Goal: Task Accomplishment & Management: Use online tool/utility

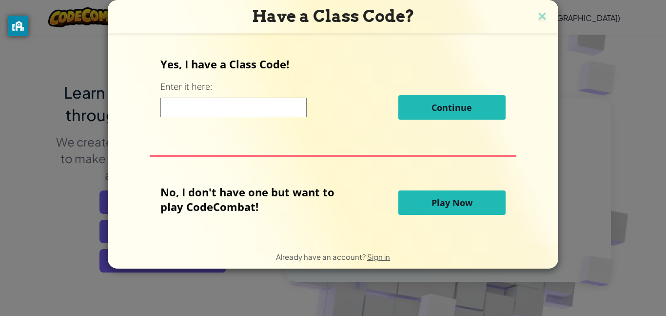
scroll to position [36, 0]
click at [277, 114] on input at bounding box center [233, 108] width 146 height 20
type input "shakeshopback"
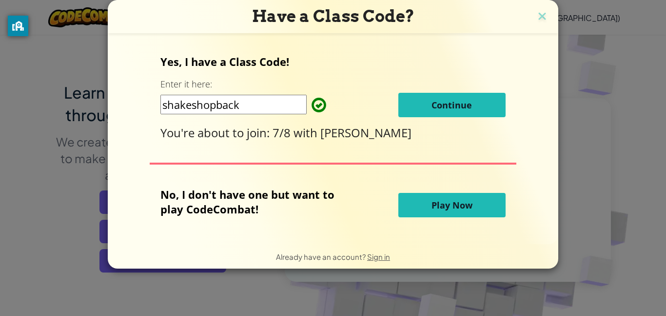
click at [480, 113] on button "Continue" at bounding box center [452, 105] width 107 height 24
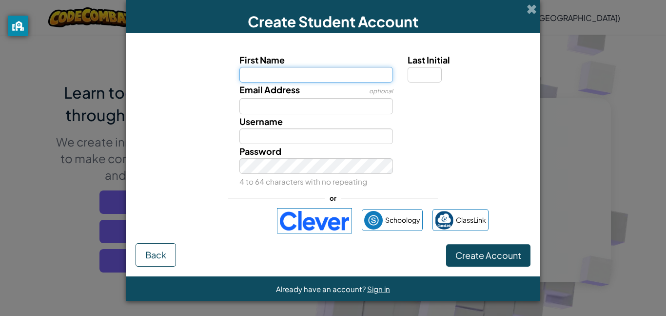
click at [305, 74] on input "First Name" at bounding box center [317, 75] width 154 height 16
type input "Elizabeth"
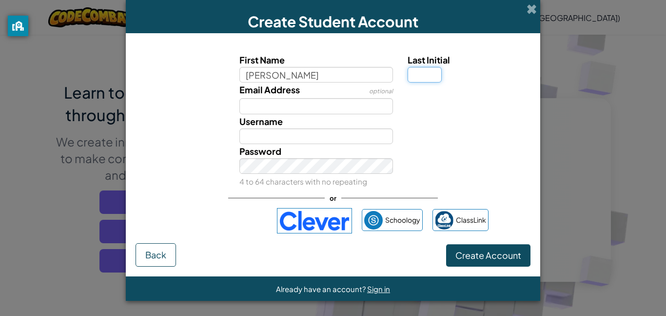
type input "Elizabeth"
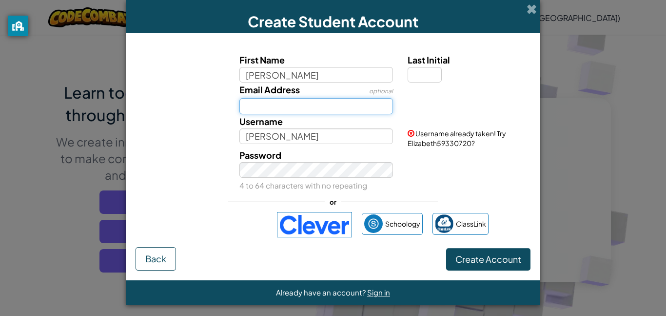
click at [287, 112] on input "Email Address" at bounding box center [317, 106] width 154 height 16
type input "elizabeth.bailey@bergencharter.org"
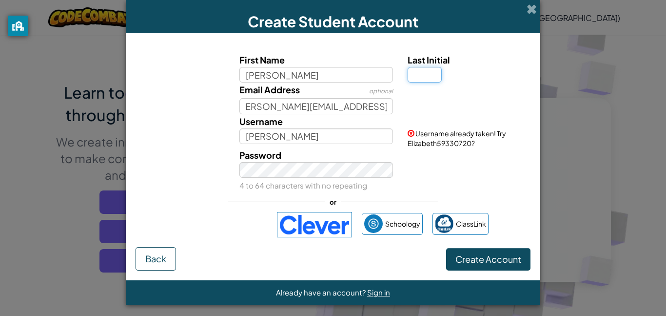
click at [427, 72] on input "Last Initial" at bounding box center [425, 75] width 34 height 16
type input "B"
type input "ElizabethB"
click at [415, 144] on span "Username already taken! Try ElizabethB52623373?" at bounding box center [457, 138] width 99 height 19
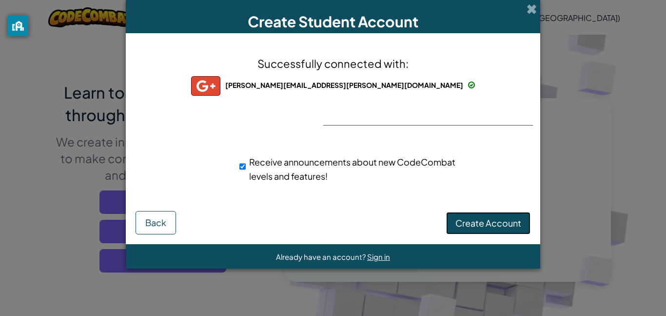
click at [496, 221] on span "Create Account" at bounding box center [489, 222] width 66 height 11
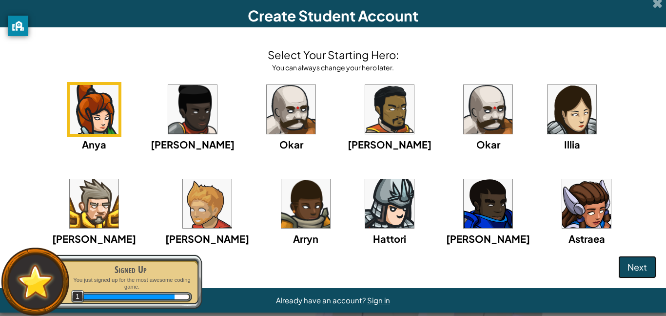
scroll to position [17, 0]
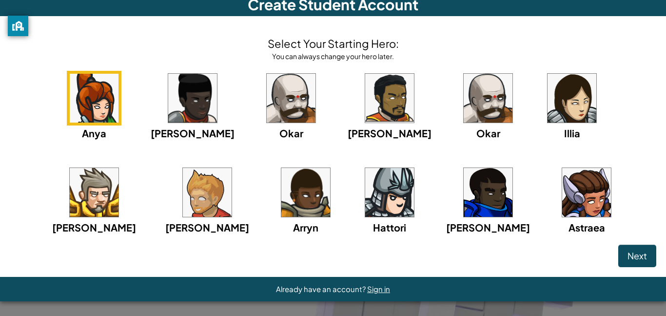
click at [70, 90] on img at bounding box center [94, 98] width 49 height 49
click at [87, 122] on img at bounding box center [94, 98] width 49 height 49
click at [185, 91] on img at bounding box center [192, 98] width 49 height 49
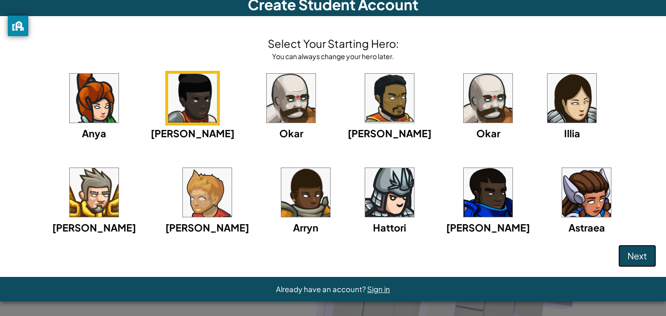
click at [641, 259] on span "Next" at bounding box center [638, 255] width 20 height 11
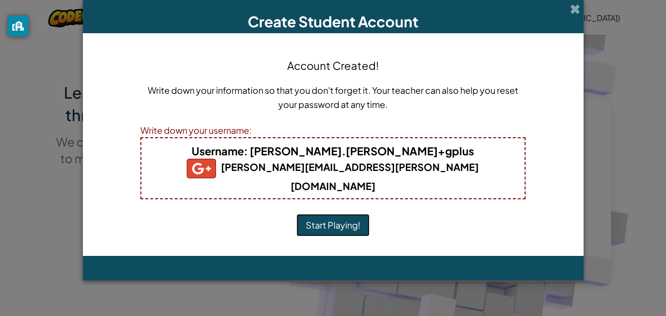
scroll to position [0, 0]
click at [351, 214] on button "Start Playing!" at bounding box center [333, 225] width 73 height 22
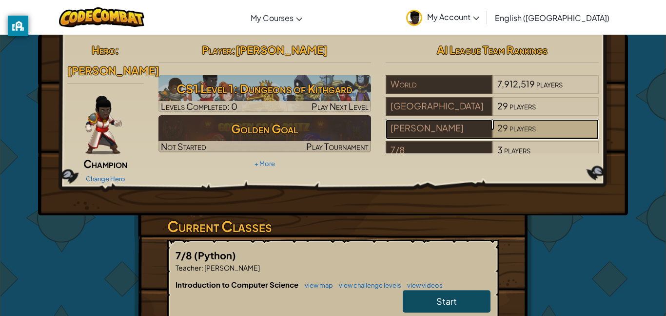
click at [527, 132] on span "players" at bounding box center [523, 127] width 26 height 11
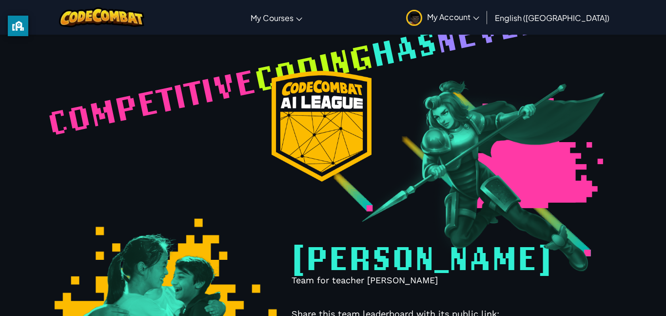
select select "6899fe686781a083fd064913"
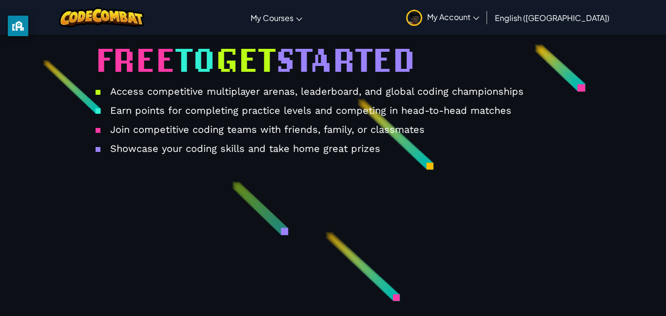
scroll to position [187, 0]
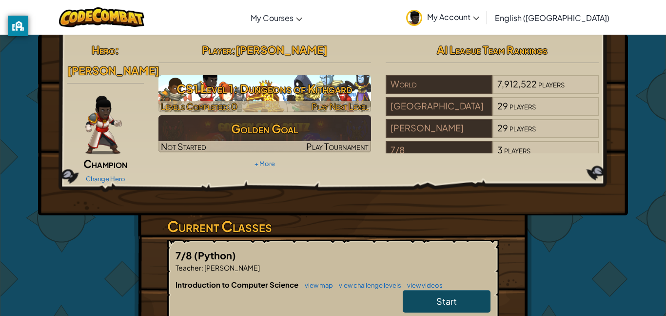
click at [246, 95] on h3 "CS1 Level 1: Dungeons of Kithgard" at bounding box center [265, 89] width 213 height 22
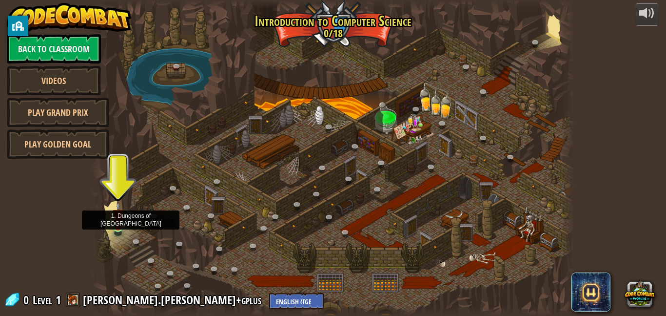
click at [119, 222] on img at bounding box center [118, 214] width 11 height 26
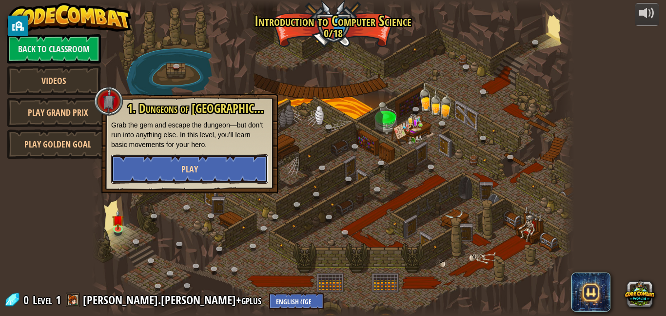
click at [159, 166] on button "Play" at bounding box center [189, 168] width 157 height 29
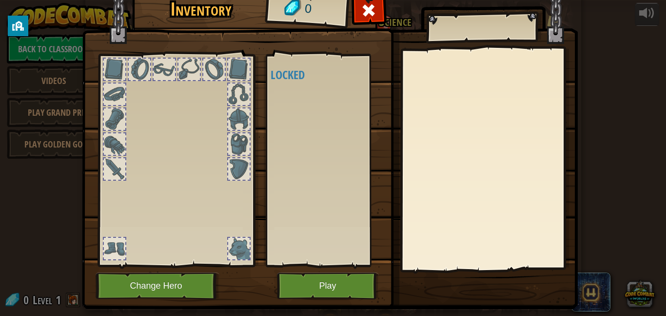
drag, startPoint x: 161, startPoint y: 66, endPoint x: 169, endPoint y: 87, distance: 22.6
click at [169, 87] on div at bounding box center [176, 158] width 161 height 220
click at [348, 288] on button "Play" at bounding box center [328, 285] width 102 height 27
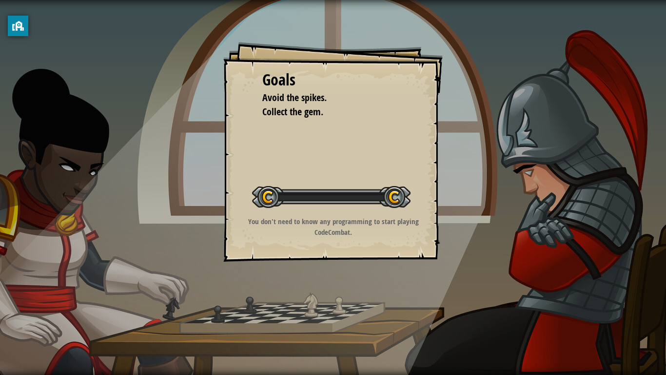
click at [324, 315] on div "Goals Avoid the spikes. Collect the gem. Start Level Error loading from server.…" at bounding box center [333, 187] width 666 height 375
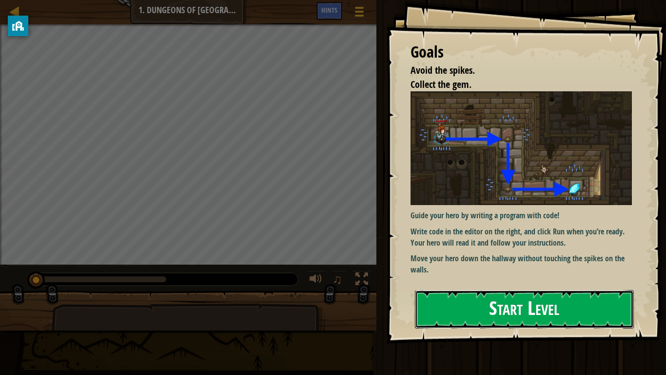
click at [493, 303] on button "Start Level" at bounding box center [524, 309] width 219 height 39
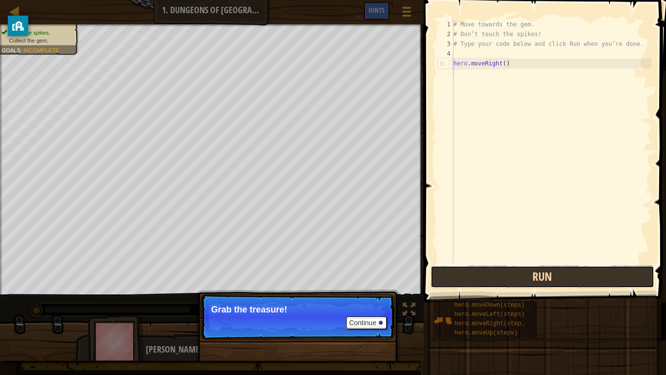
click at [471, 283] on button "Run" at bounding box center [543, 276] width 224 height 22
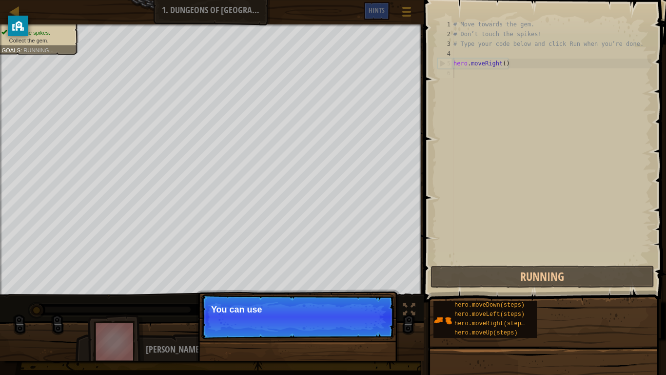
scroll to position [4, 0]
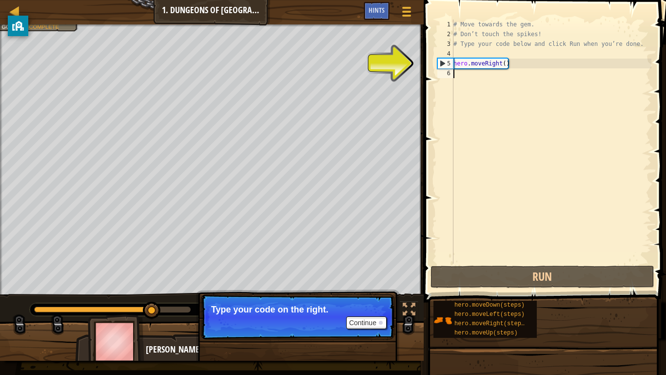
click at [485, 83] on div "# Move towards the gem. # Don’t touch the spikes! # Type your code below and cl…" at bounding box center [552, 151] width 200 height 263
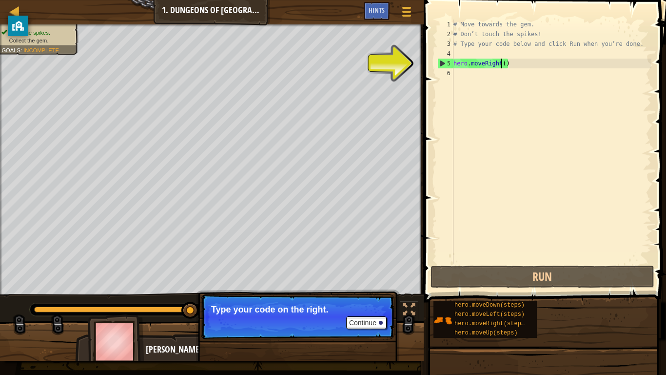
click at [503, 63] on div "# Move towards the gem. # Don’t touch the spikes! # Type your code below and cl…" at bounding box center [552, 151] width 200 height 263
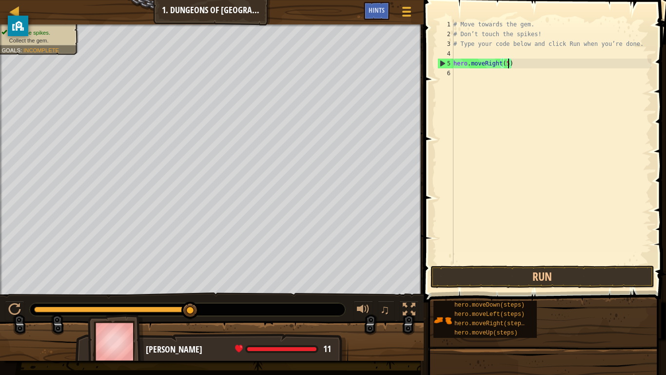
scroll to position [4, 8]
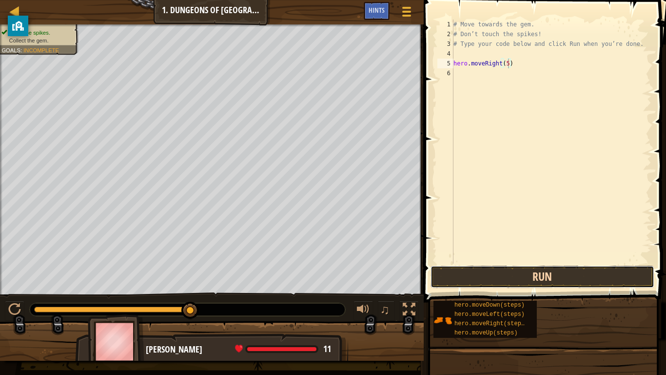
click at [560, 279] on button "Run" at bounding box center [543, 276] width 224 height 22
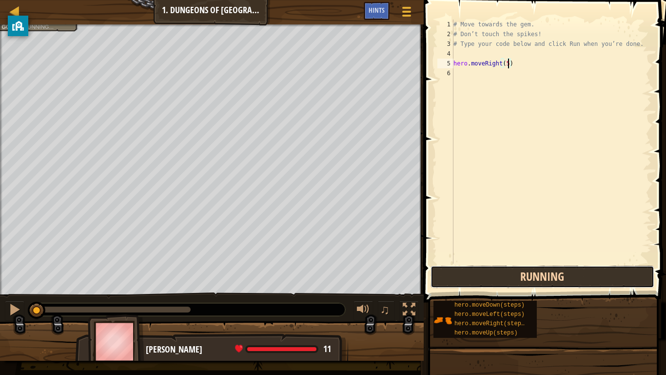
click at [574, 279] on button "Running" at bounding box center [543, 276] width 224 height 22
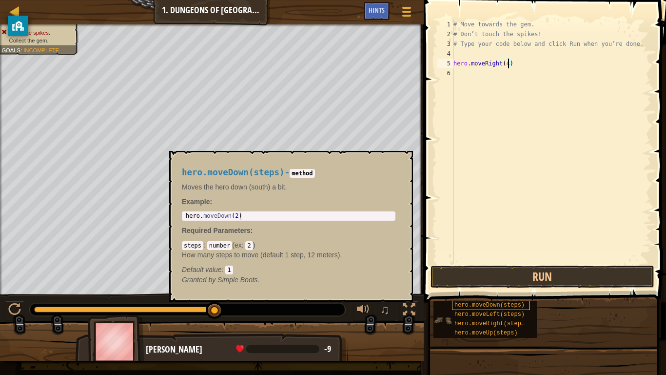
type textarea "hero.moveRight(4)"
click at [491, 306] on span "hero.moveDown(steps)" at bounding box center [490, 304] width 70 height 7
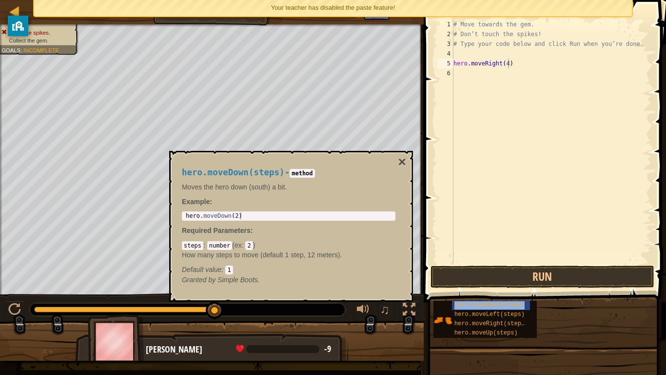
type textarea "hero.moveDown(2)"
click at [92, 0] on body "Map Introduction to Computer Science 1. Dungeons of Kithgard Game Menu Done Hin…" at bounding box center [333, 0] width 666 height 0
click at [501, 100] on div "# Move towards the gem. # Don’t touch the spikes! # Type your code below and cl…" at bounding box center [552, 151] width 200 height 263
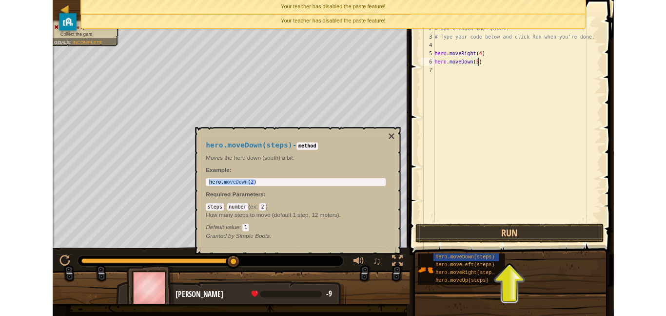
scroll to position [4, 7]
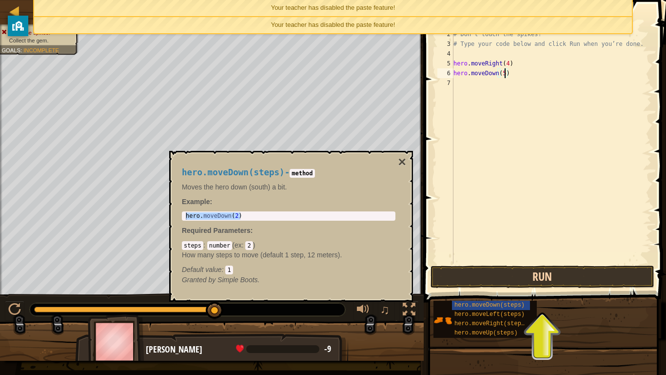
type textarea "hero.moveDown(5)"
click at [531, 275] on button "Run" at bounding box center [543, 276] width 224 height 22
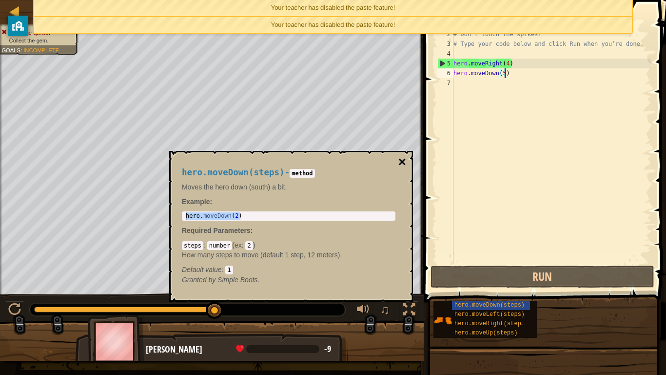
click at [403, 165] on button "×" at bounding box center [403, 162] width 8 height 14
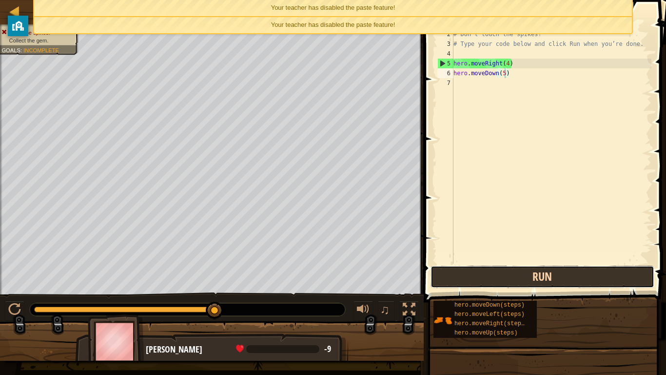
click at [485, 270] on button "Run" at bounding box center [543, 276] width 224 height 22
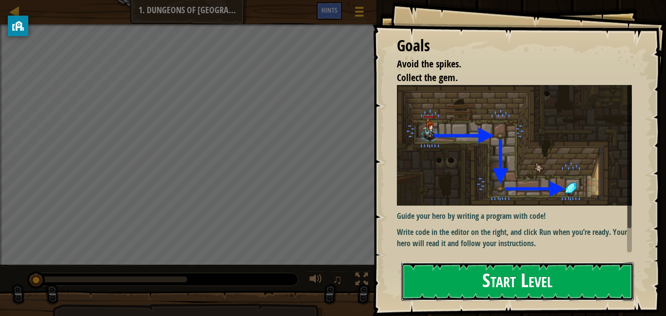
click at [563, 265] on button "Start Level" at bounding box center [517, 281] width 233 height 39
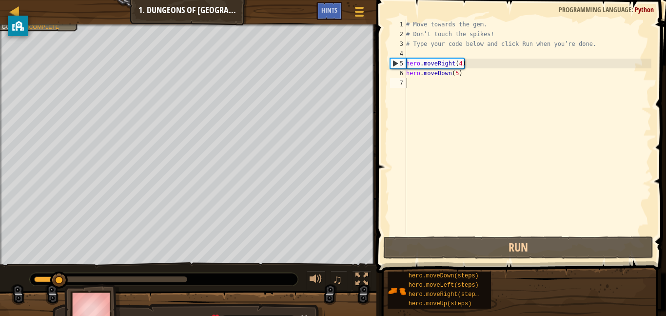
click at [559, 276] on div "hero.moveDown(steps) hero.moveLeft(steps) hero.moveRight(steps) hero.moveUp(ste…" at bounding box center [523, 290] width 272 height 38
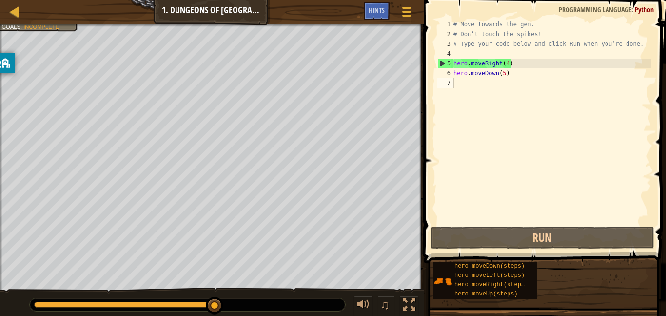
click at [41, 0] on body "Map Introduction to Computer Science 1. Dungeons of Kithgard Game Menu Done Hin…" at bounding box center [333, 0] width 666 height 0
click at [370, 10] on span "Hints" at bounding box center [377, 9] width 16 height 9
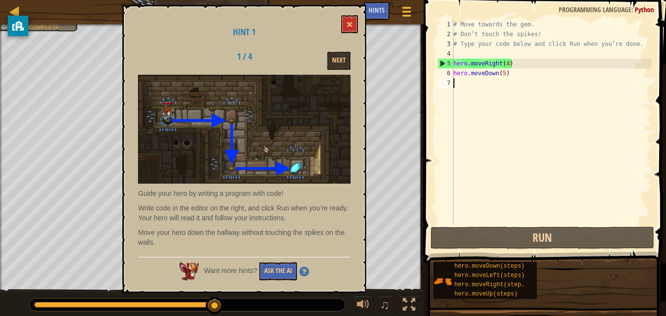
click at [362, 16] on div "Hint 1 1 / 4 Next Guide your hero by writing a program with code! Write code in…" at bounding box center [244, 149] width 244 height 288
click at [352, 22] on span at bounding box center [349, 24] width 7 height 7
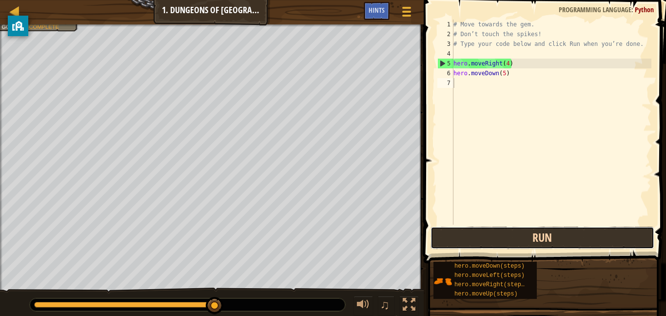
click at [479, 234] on button "Run" at bounding box center [543, 237] width 224 height 22
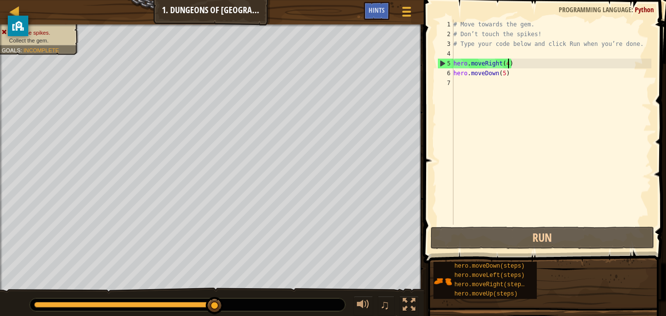
click at [507, 63] on div "# Move towards the gem. # Don’t touch the spikes! # Type your code below and cl…" at bounding box center [552, 132] width 200 height 224
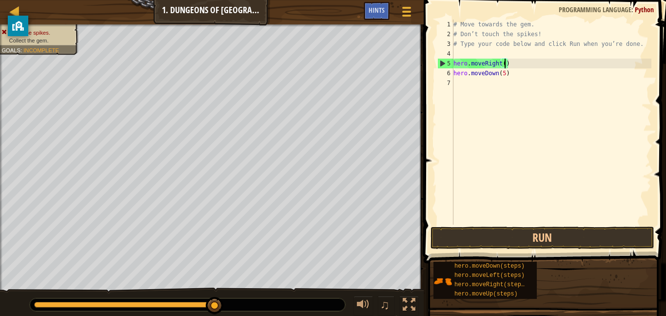
scroll to position [4, 8]
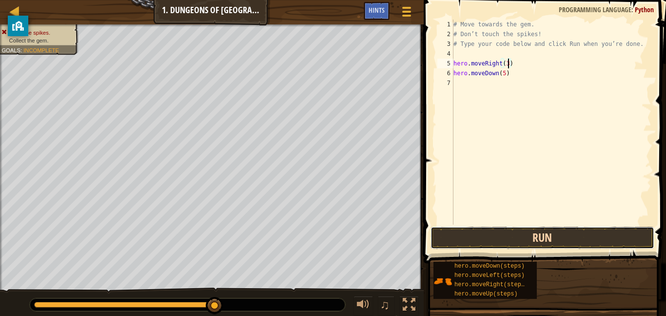
click at [473, 239] on button "Run" at bounding box center [543, 237] width 224 height 22
click at [573, 242] on button "Run" at bounding box center [543, 237] width 224 height 22
click at [548, 234] on button "Run" at bounding box center [543, 237] width 224 height 22
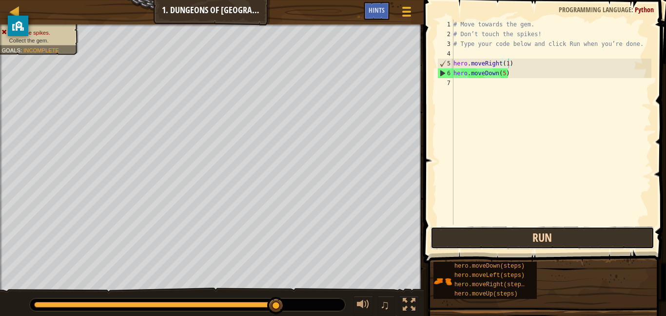
click at [568, 236] on button "Run" at bounding box center [543, 237] width 224 height 22
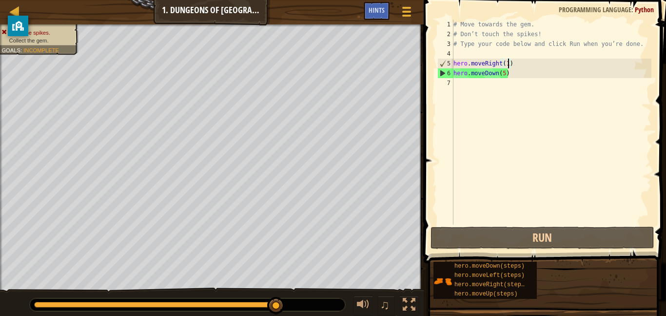
click at [504, 75] on div "# Move towards the gem. # Don’t touch the spikes! # Type your code below and cl…" at bounding box center [552, 132] width 200 height 224
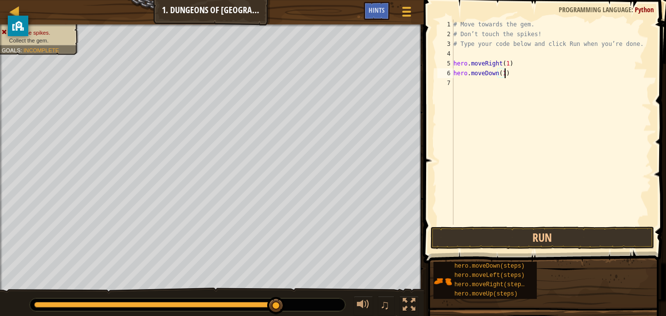
scroll to position [4, 7]
type textarea "hero.moveDown(1)"
click at [506, 236] on button "Run" at bounding box center [543, 237] width 224 height 22
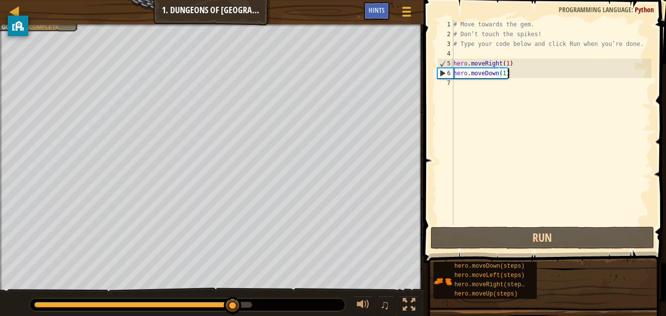
click at [520, 78] on div "# Move towards the gem. # Don’t touch the spikes! # Type your code below and cl…" at bounding box center [552, 132] width 200 height 224
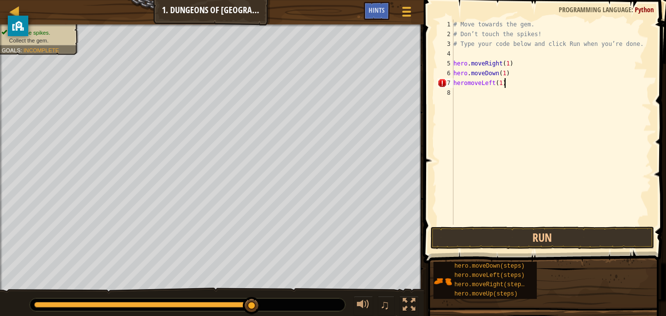
scroll to position [4, 7]
click at [562, 230] on button "Run" at bounding box center [543, 237] width 224 height 22
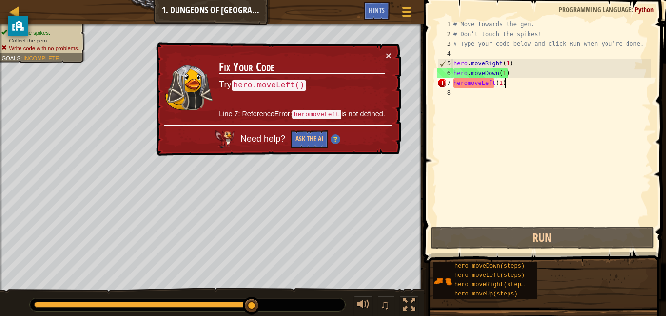
click at [473, 87] on div "# Move towards the gem. # Don’t touch the spikes! # Type your code below and cl…" at bounding box center [552, 132] width 200 height 224
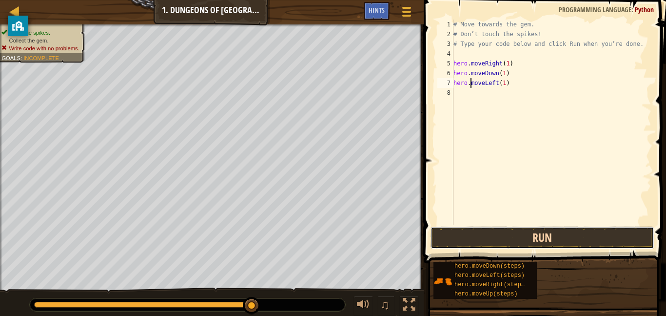
click at [612, 237] on button "Run" at bounding box center [543, 237] width 224 height 22
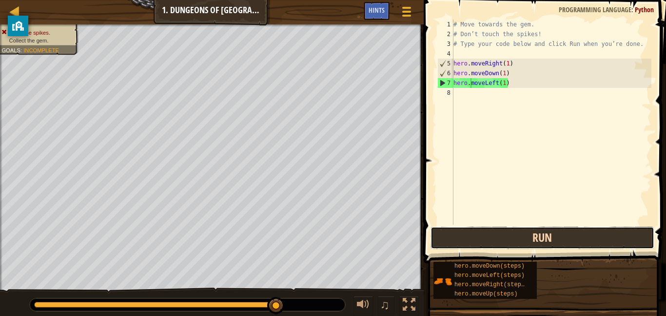
click at [654, 239] on button "Run" at bounding box center [543, 237] width 224 height 22
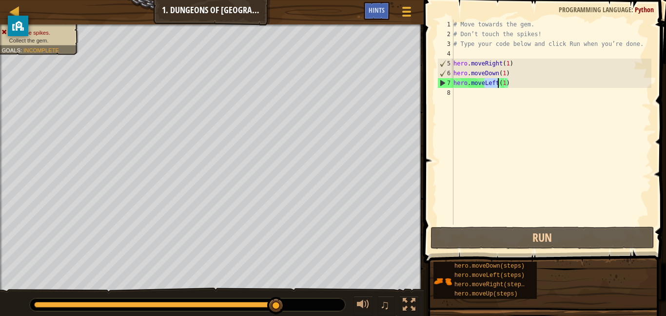
drag, startPoint x: 484, startPoint y: 82, endPoint x: 498, endPoint y: 85, distance: 13.5
click at [498, 85] on div "# Move towards the gem. # Don’t touch the spikes! # Type your code below and cl…" at bounding box center [552, 132] width 200 height 224
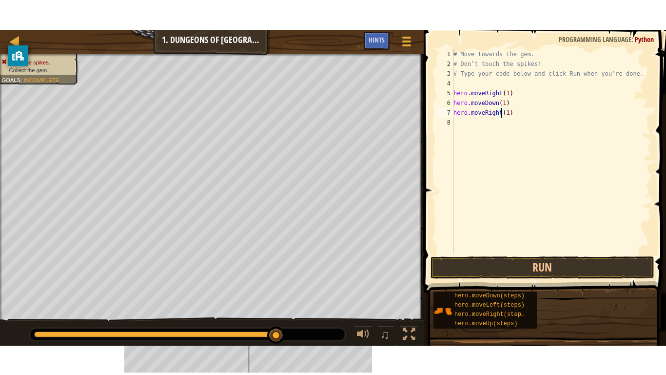
scroll to position [4, 7]
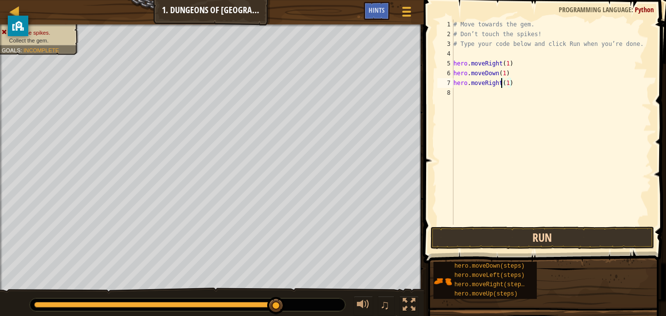
type textarea "hero.moveRight(1)"
click at [546, 243] on button "Run" at bounding box center [543, 237] width 224 height 22
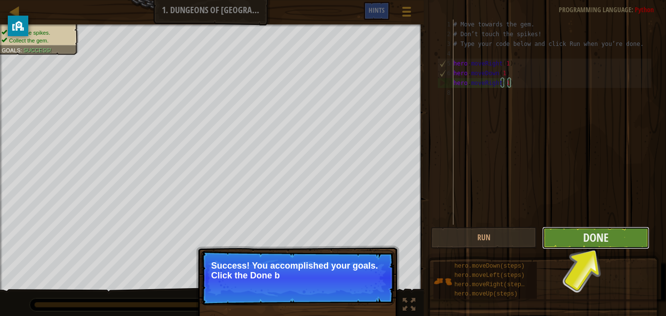
click at [620, 241] on button "Done" at bounding box center [595, 237] width 107 height 22
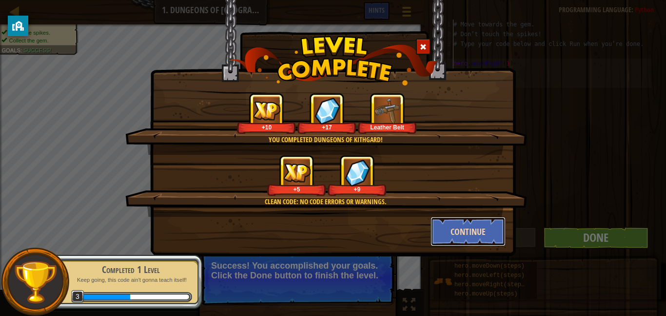
click at [461, 234] on button "Continue" at bounding box center [469, 231] width 76 height 29
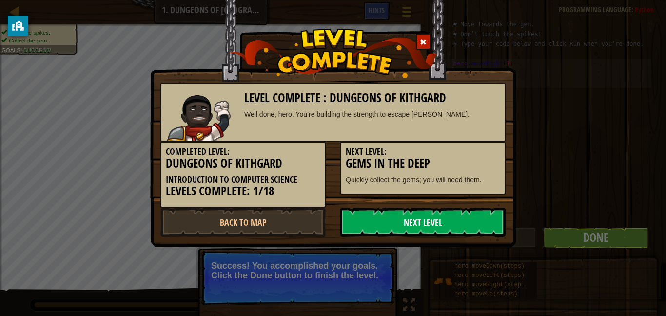
click at [448, 222] on link "Next Level" at bounding box center [423, 221] width 165 height 29
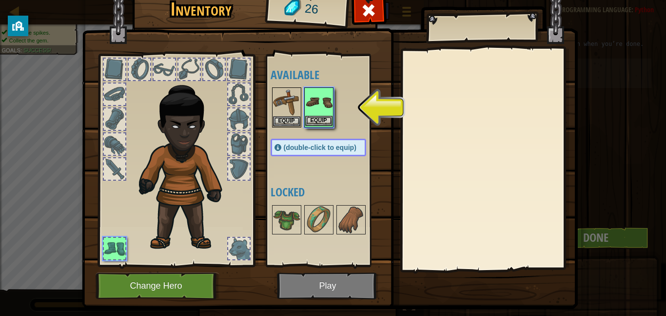
click at [325, 105] on img at bounding box center [318, 101] width 27 height 27
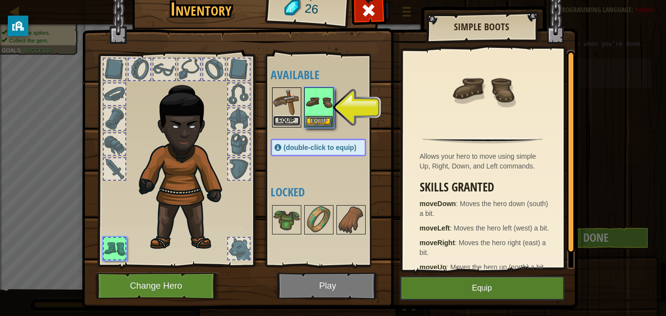
click at [297, 120] on button "Equip" at bounding box center [286, 121] width 27 height 10
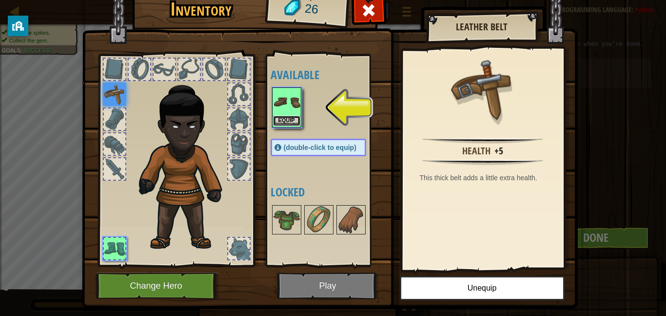
click at [294, 123] on button "Equip" at bounding box center [286, 121] width 27 height 10
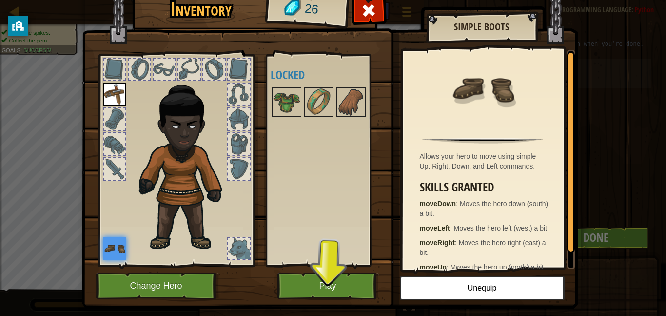
click at [338, 300] on img at bounding box center [330, 132] width 496 height 354
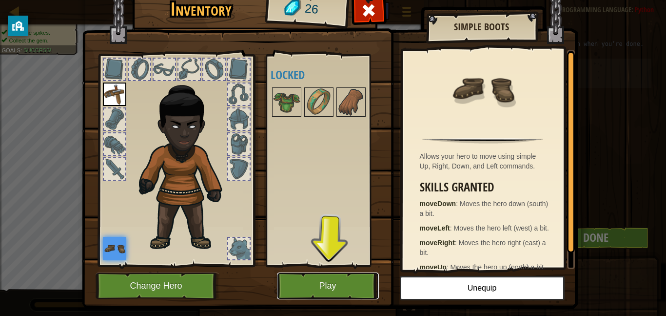
click at [353, 278] on button "Play" at bounding box center [328, 285] width 102 height 27
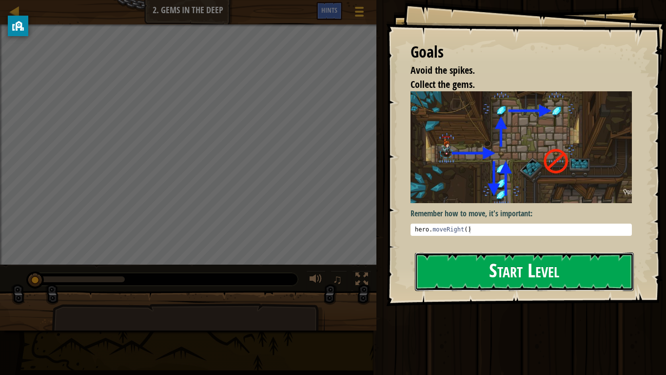
click at [463, 277] on button "Start Level" at bounding box center [524, 271] width 219 height 39
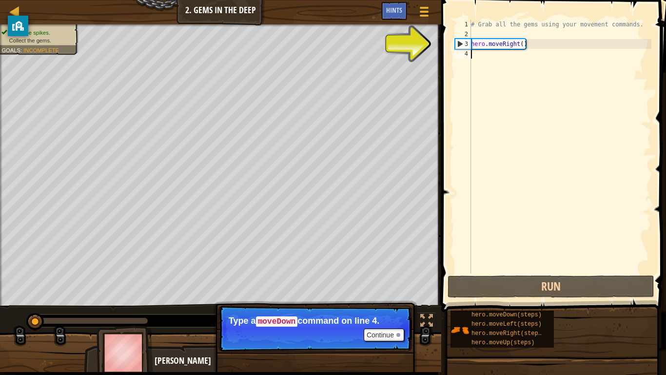
click at [519, 47] on div "# Grab all the gems using your movement commands. hero . moveRight ( )" at bounding box center [560, 156] width 182 height 273
type textarea "hero.moveRight(1)"
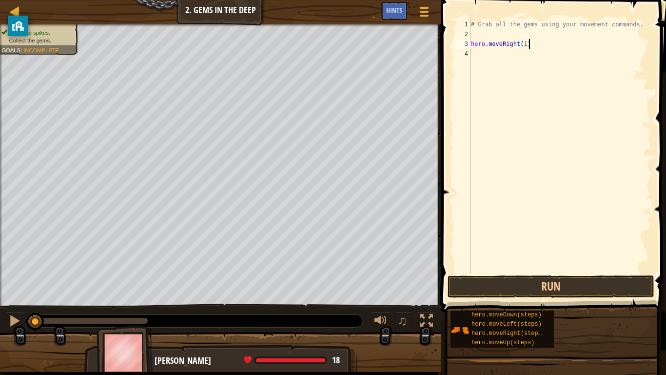
scroll to position [4, 0]
type textarea "m"
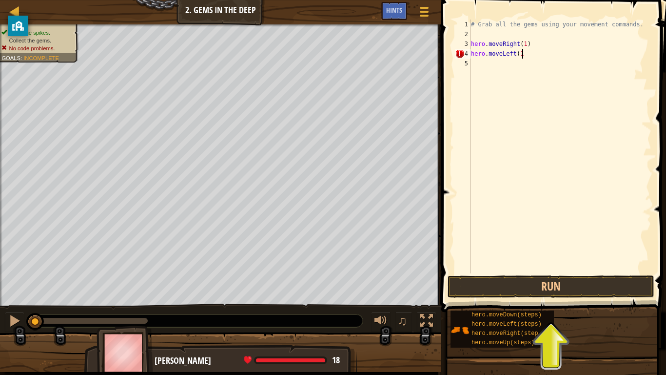
scroll to position [4, 7]
type textarea "hero.moveLeft(1)"
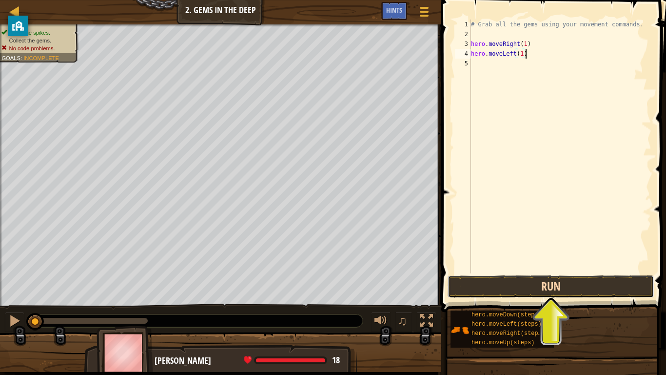
click at [583, 290] on button "Run" at bounding box center [551, 286] width 207 height 22
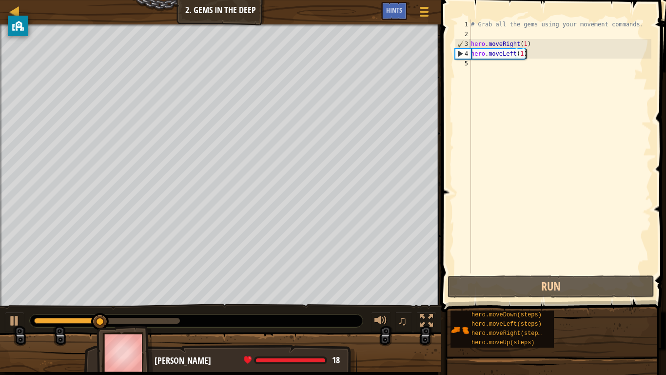
click at [474, 56] on div "# Grab all the gems using your movement commands. hero . moveRight ( 1 ) hero .…" at bounding box center [560, 156] width 182 height 273
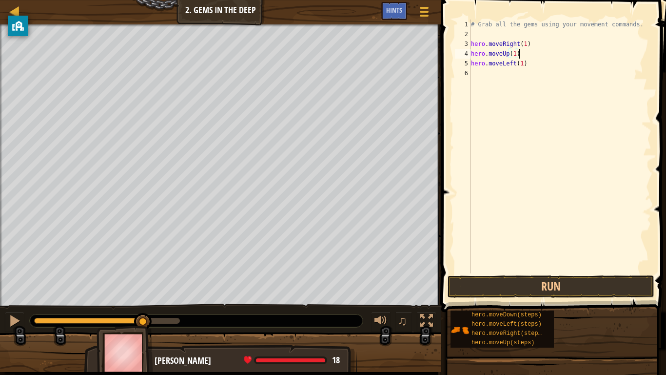
scroll to position [4, 6]
click at [538, 291] on button "Run" at bounding box center [551, 286] width 207 height 22
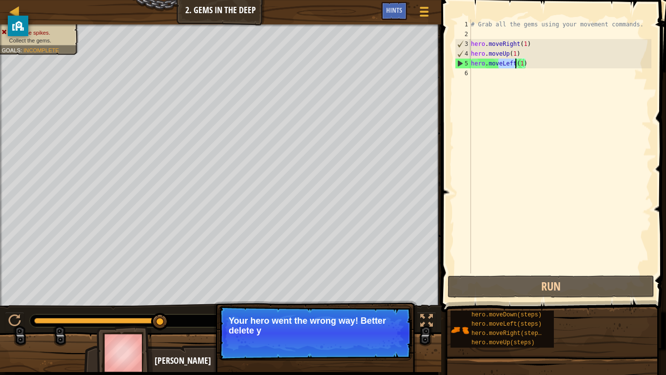
drag, startPoint x: 500, startPoint y: 65, endPoint x: 515, endPoint y: 63, distance: 15.2
click at [515, 63] on div "# Grab all the gems using your movement commands. hero . moveRight ( 1 ) hero .…" at bounding box center [560, 156] width 182 height 273
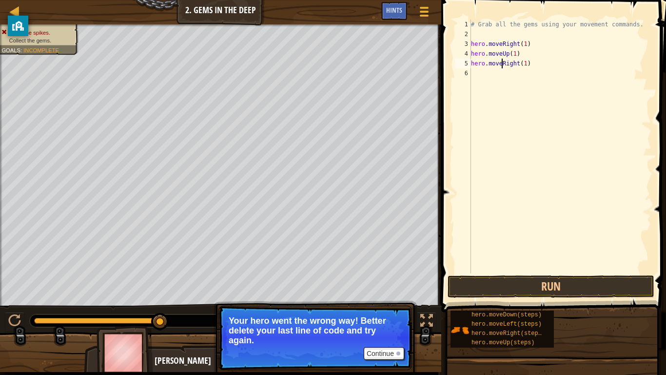
scroll to position [4, 5]
click at [608, 287] on button "Run" at bounding box center [551, 286] width 207 height 22
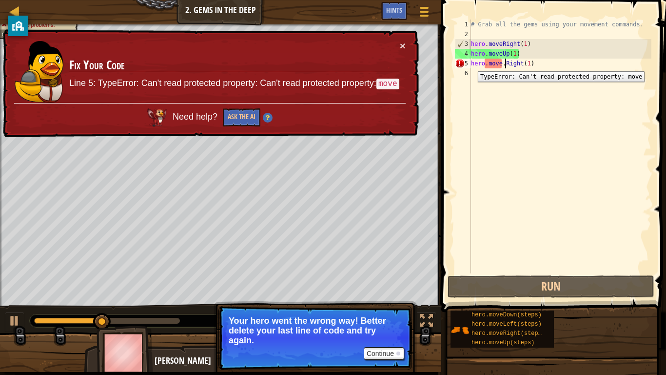
click at [490, 64] on div "# Grab all the gems using your movement commands. hero . moveRight ( 1 ) hero .…" at bounding box center [560, 156] width 182 height 273
type textarea "hero.moveRight(1)"
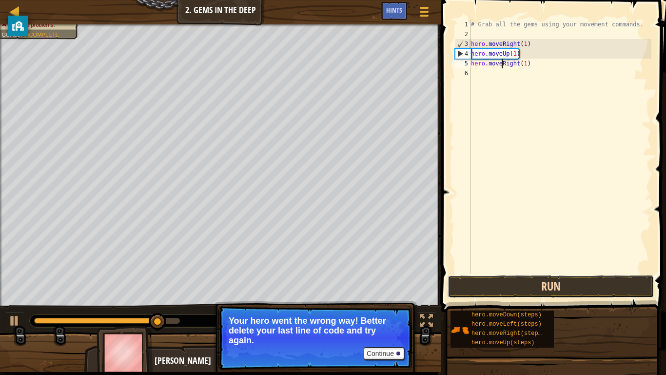
click at [540, 286] on button "Run" at bounding box center [551, 286] width 207 height 22
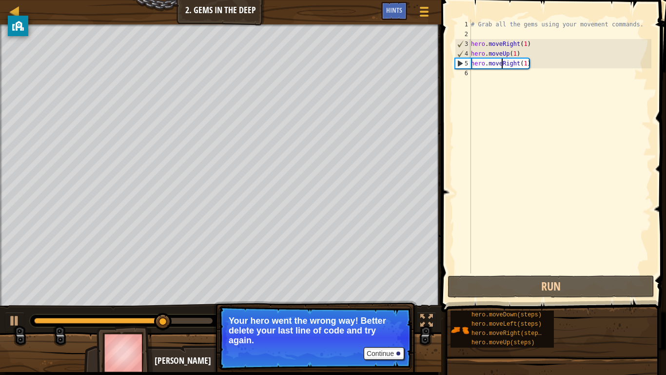
click at [543, 68] on div "# Grab all the gems using your movement commands. hero . moveRight ( 1 ) hero .…" at bounding box center [560, 156] width 182 height 273
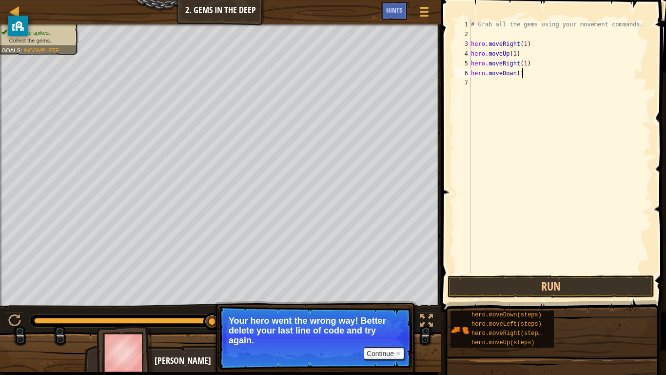
scroll to position [4, 7]
type textarea "hero.moveDown(1)"
click at [573, 283] on button "Run" at bounding box center [551, 286] width 207 height 22
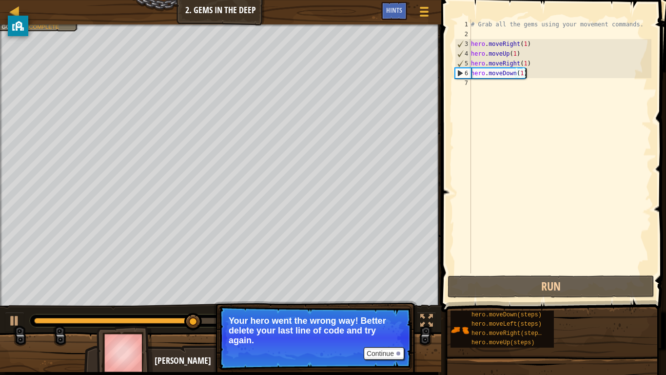
click at [537, 80] on div "# Grab all the gems using your movement commands. hero . moveRight ( 1 ) hero .…" at bounding box center [560, 156] width 182 height 273
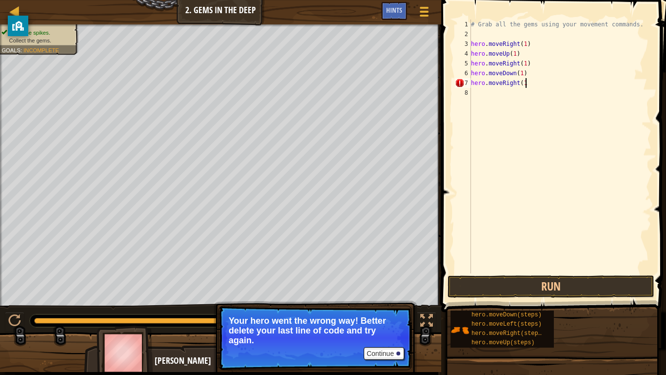
scroll to position [4, 8]
click at [564, 290] on button "Run" at bounding box center [551, 286] width 207 height 22
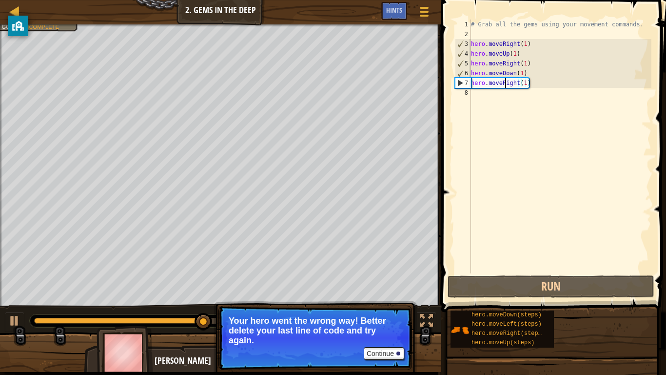
click at [504, 84] on div "# Grab all the gems using your movement commands. hero . moveRight ( 1 ) hero .…" at bounding box center [560, 156] width 182 height 273
click at [509, 84] on div "# Grab all the gems using your movement commands. hero . moveRight ( 1 ) hero .…" at bounding box center [560, 156] width 182 height 273
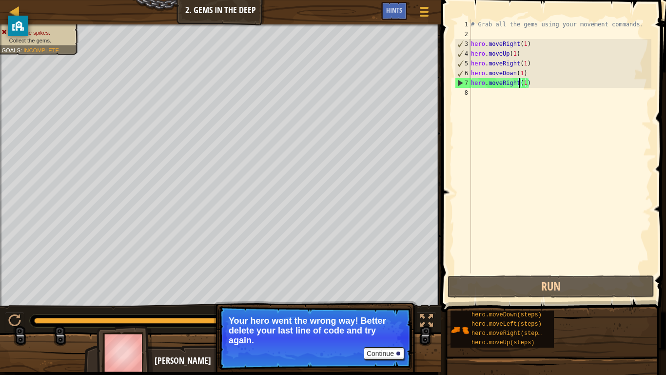
click at [518, 83] on div "# Grab all the gems using your movement commands. hero . moveRight ( 1 ) hero .…" at bounding box center [560, 156] width 182 height 273
drag, startPoint x: 518, startPoint y: 83, endPoint x: 505, endPoint y: 82, distance: 12.7
click at [505, 82] on div "# Grab all the gems using your movement commands. hero . moveRight ( 1 ) hero .…" at bounding box center [560, 156] width 182 height 273
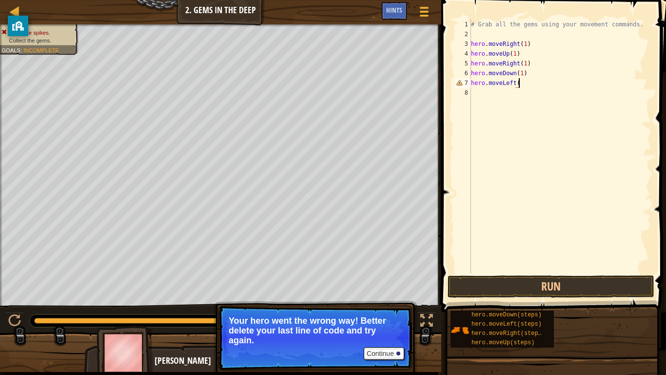
scroll to position [4, 7]
type textarea "hero.moveLeft(1)"
click at [531, 278] on button "Run" at bounding box center [551, 286] width 207 height 22
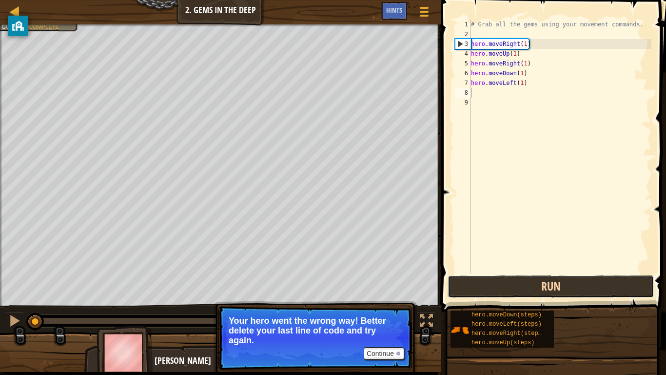
click at [525, 277] on button "Run" at bounding box center [551, 286] width 207 height 22
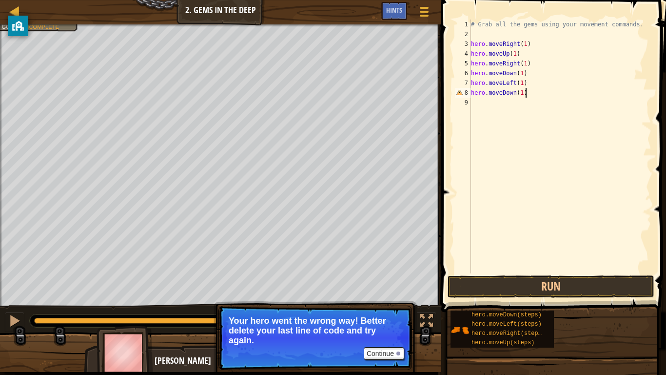
scroll to position [4, 7]
type textarea "hero.moveDown(1)"
click at [526, 293] on button "Run" at bounding box center [551, 286] width 207 height 22
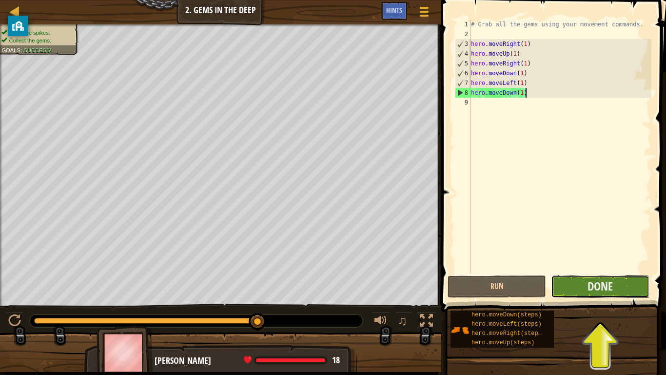
click at [632, 285] on button "Done" at bounding box center [600, 286] width 99 height 22
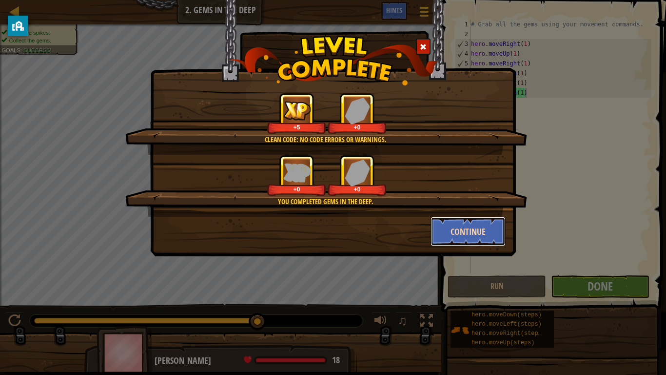
click at [467, 239] on button "Continue" at bounding box center [469, 231] width 76 height 29
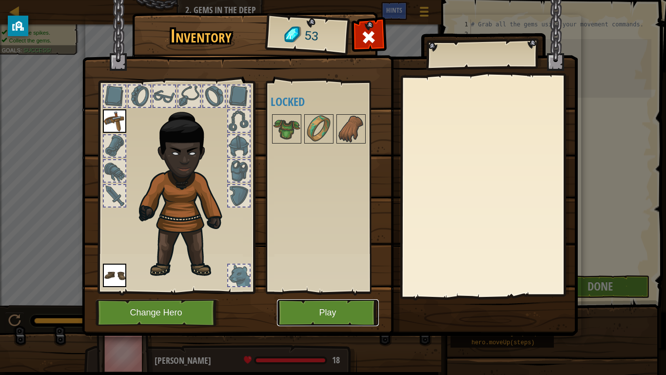
click at [345, 312] on button "Play" at bounding box center [328, 312] width 102 height 27
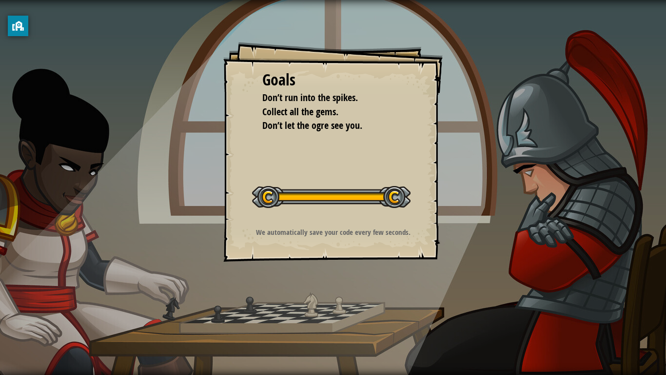
click at [357, 200] on div at bounding box center [331, 197] width 159 height 22
click at [0, 0] on button "Start Level" at bounding box center [0, 0] width 0 height 0
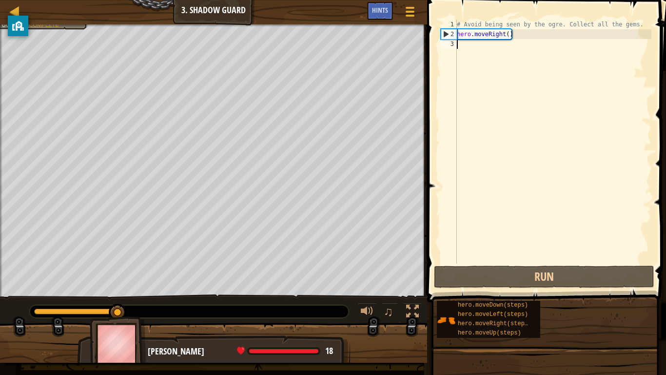
click at [490, 32] on div "# Avoid being seen by the ogre. Collect all the gems. hero . moveRight ( )" at bounding box center [553, 151] width 197 height 263
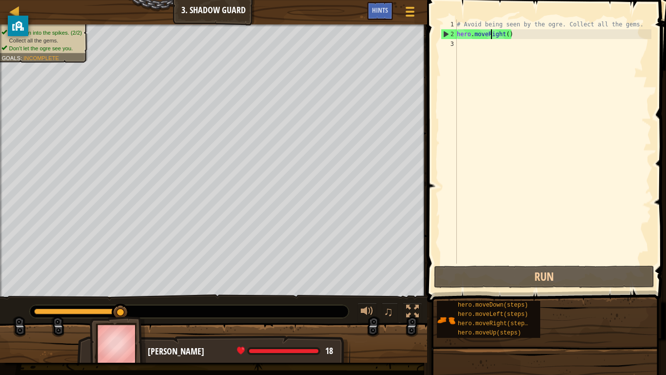
type textarea "hero.moveRight()"
click at [490, 32] on div "# Avoid being seen by the ogre. Collect all the gems. hero . moveRight ( )" at bounding box center [553, 151] width 197 height 263
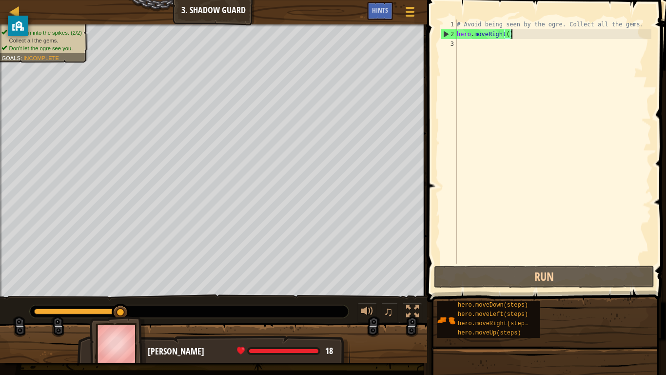
click at [563, 35] on div "# Avoid being seen by the ogre. Collect all the gems. hero . moveRight ( )" at bounding box center [553, 151] width 197 height 263
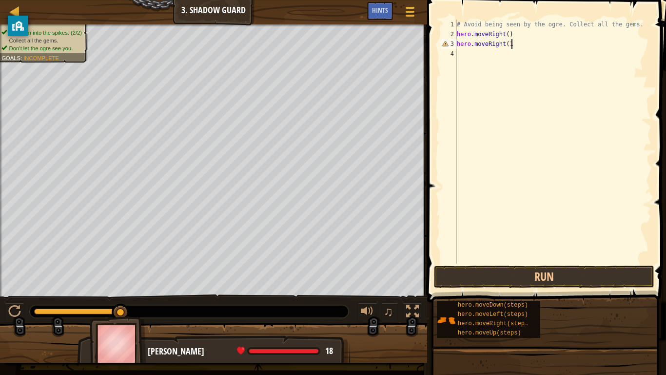
scroll to position [4, 8]
click at [509, 35] on div "# Avoid being seen by the ogre. Collect all the gems. hero . moveRight ( ) hero…" at bounding box center [553, 151] width 197 height 263
type textarea "hero.moveRight(1)"
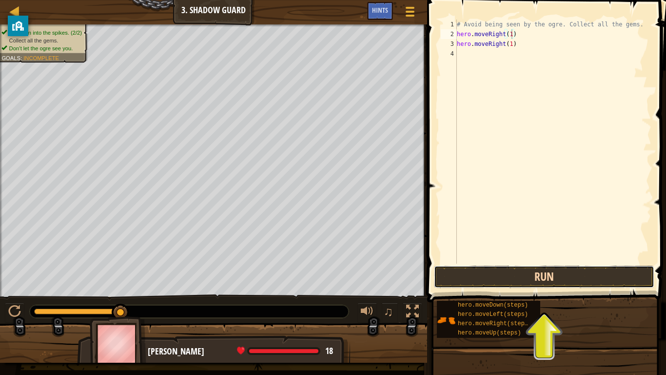
click at [517, 278] on button "Run" at bounding box center [544, 276] width 221 height 22
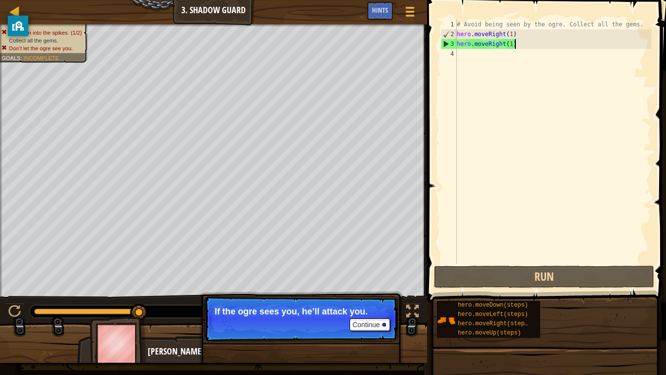
click at [524, 47] on div "# Avoid being seen by the ogre. Collect all the gems. hero . moveRight ( 1 ) he…" at bounding box center [553, 151] width 197 height 263
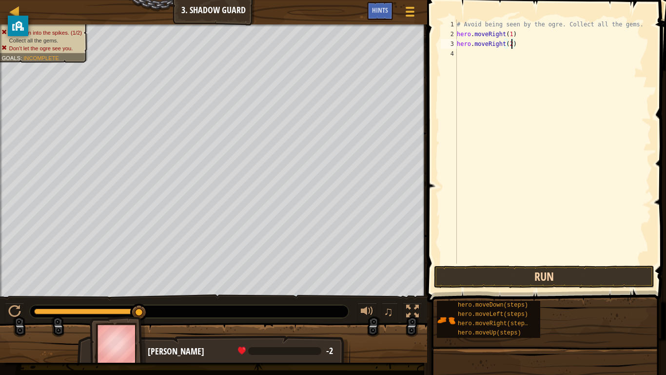
type textarea "hero.moveRight(2)"
click at [553, 273] on button "Run" at bounding box center [544, 276] width 221 height 22
